Goal: Task Accomplishment & Management: Complete application form

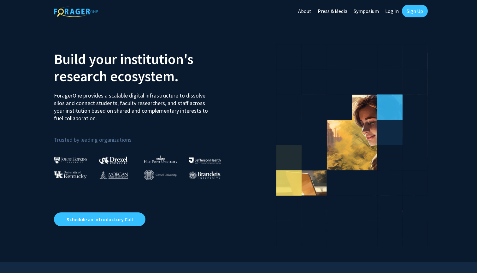
click at [413, 14] on link "Sign Up" at bounding box center [415, 11] width 26 height 13
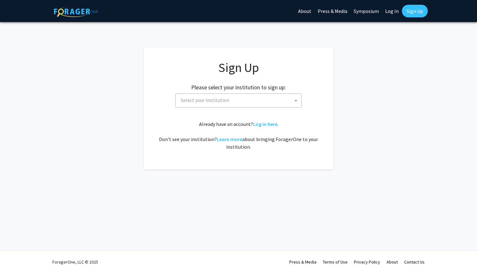
click at [254, 104] on span "Select your institution" at bounding box center [239, 100] width 123 height 13
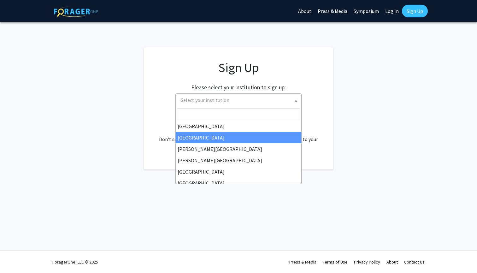
select select "10"
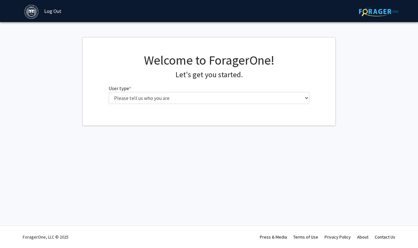
click at [142, 104] on div "Welcome to ForagerOne! Let's get you started. User type * required Please tell …" at bounding box center [209, 81] width 210 height 56
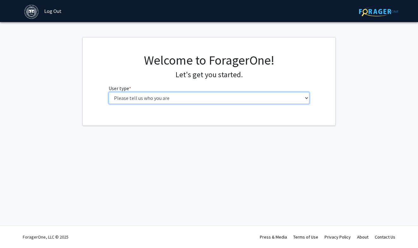
select select "1: undergrad"
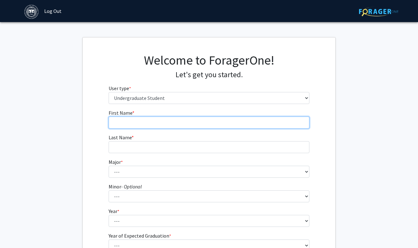
click at [116, 124] on input "First Name * required" at bounding box center [209, 123] width 201 height 12
type input "Kahan"
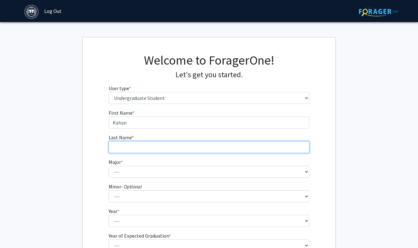
click at [120, 148] on input "Last Name * required" at bounding box center [209, 147] width 201 height 12
type input "Hinglokwala"
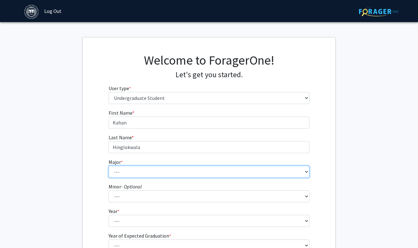
select select "8: 574"
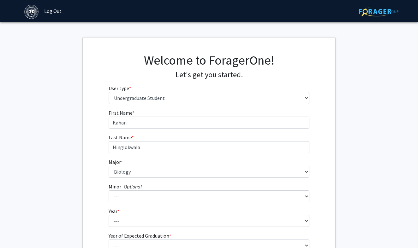
click at [74, 181] on fg-get-started "Welcome to ForagerOne! Let's get you started. User type * required Please tell …" at bounding box center [209, 161] width 418 height 249
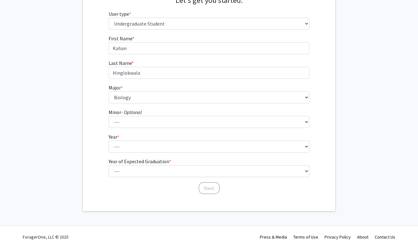
click at [81, 170] on fg-get-started "Welcome to ForagerOne! Let's get you started. User type * required Please tell …" at bounding box center [209, 87] width 418 height 249
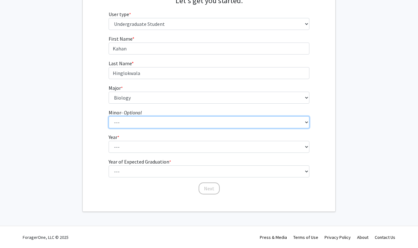
select select "21: 373"
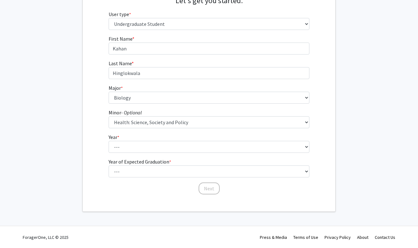
click at [261, 113] on fg-select "Minor - Optional --- African and African American Studies Anthropology Arabic L…" at bounding box center [209, 119] width 201 height 20
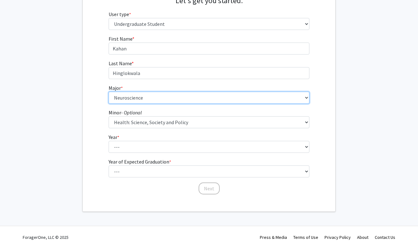
select select "8: 574"
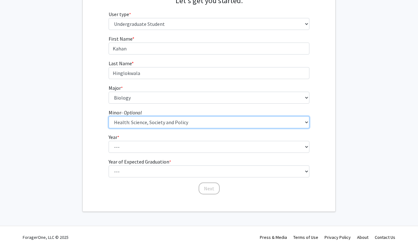
select select "0: null"
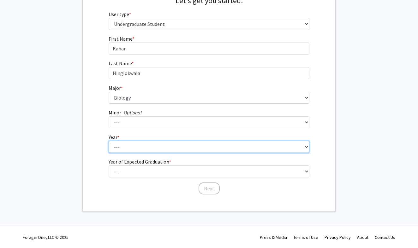
select select "1: first-year"
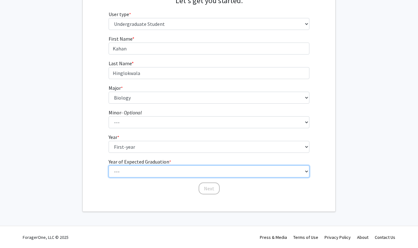
select select "5: 2029"
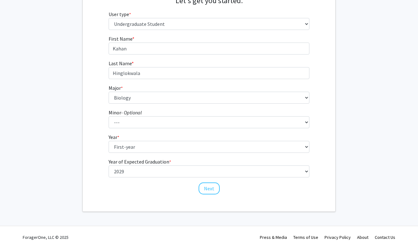
click at [106, 200] on div "Welcome to ForagerOne! Let's get you started. User type * required Please tell …" at bounding box center [209, 87] width 252 height 248
click at [208, 190] on button "Next" at bounding box center [208, 189] width 21 height 12
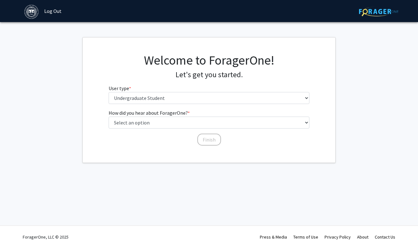
scroll to position [0, 0]
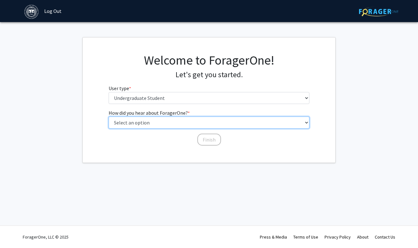
select select "2: faculty_recommendation"
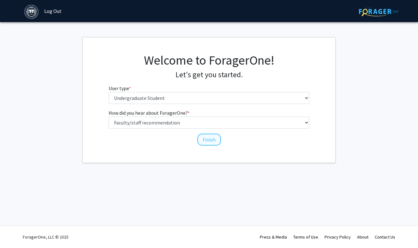
click at [205, 138] on button "Finish" at bounding box center [209, 140] width 24 height 12
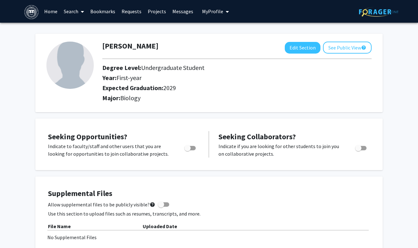
click at [367, 187] on div "Supplemental Files Allow supplemental files to be publicly visible? help Use th…" at bounding box center [209, 227] width 334 height 88
click at [71, 8] on link "Search" at bounding box center [74, 11] width 26 height 22
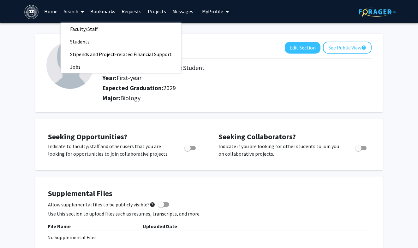
click at [56, 9] on link "Home" at bounding box center [51, 11] width 20 height 22
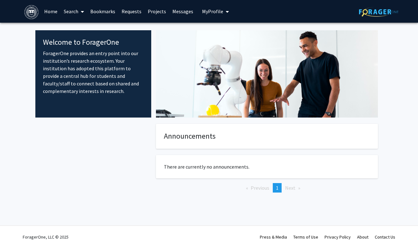
click at [104, 8] on link "Bookmarks" at bounding box center [102, 11] width 31 height 22
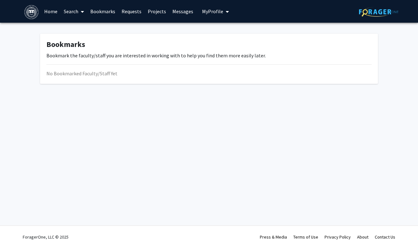
click at [133, 6] on link "Requests" at bounding box center [131, 11] width 26 height 22
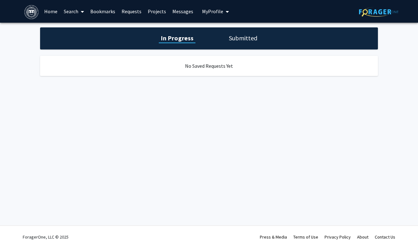
click at [148, 8] on link "Projects" at bounding box center [156, 11] width 25 height 22
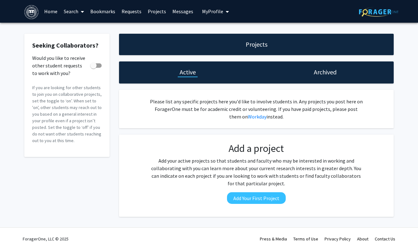
click at [196, 7] on div "Skip navigation Home Search Bookmarks Requests Projects Messages My Profile Kah…" at bounding box center [127, 11] width 206 height 23
click at [204, 9] on span "My Profile" at bounding box center [212, 11] width 21 height 6
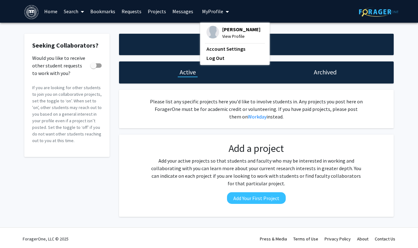
click at [225, 40] on span "View Profile" at bounding box center [241, 36] width 38 height 7
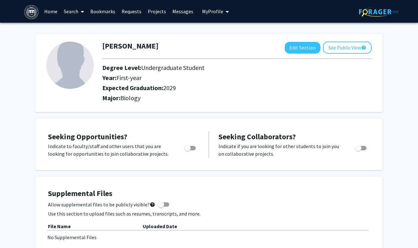
click at [215, 208] on div "Allow supplemental files to be publicly visible? help" at bounding box center [209, 205] width 322 height 8
